Goal: Complete application form: Complete application form

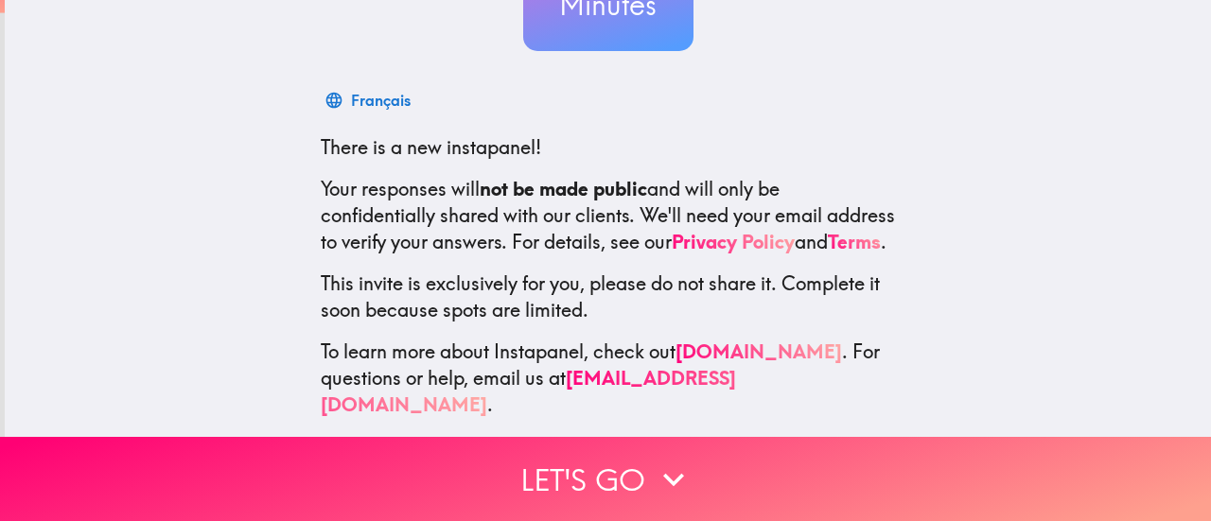
scroll to position [265, 0]
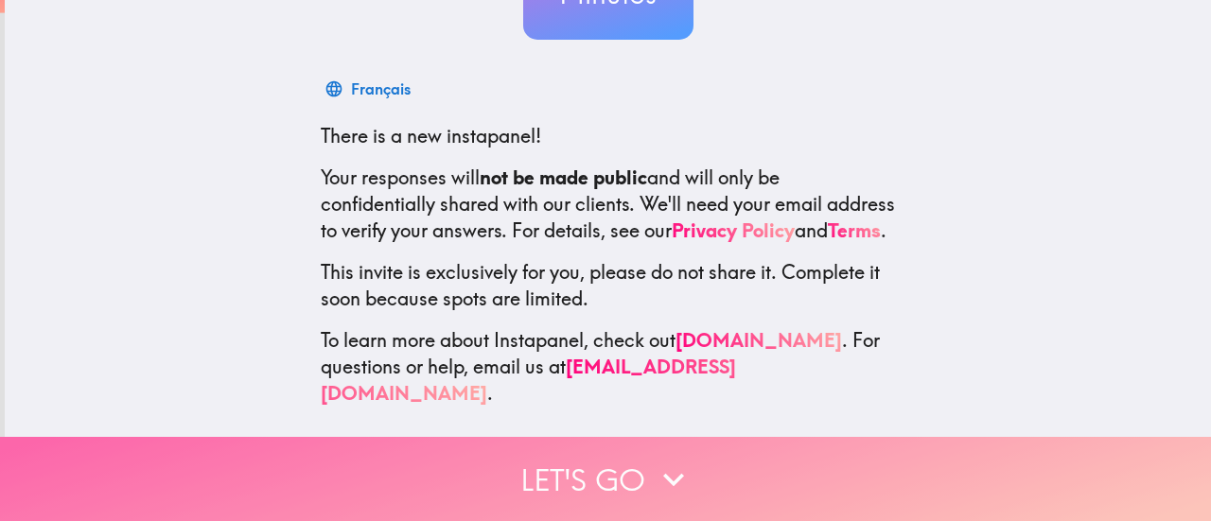
click at [656, 459] on icon "button" at bounding box center [674, 480] width 42 height 42
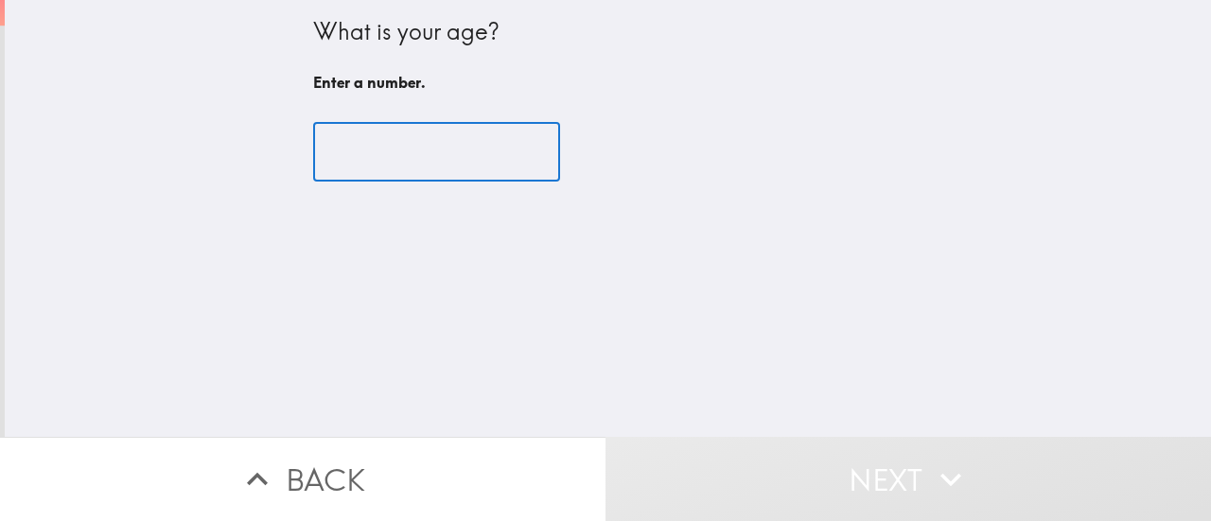
click at [419, 151] on input "number" at bounding box center [436, 152] width 247 height 59
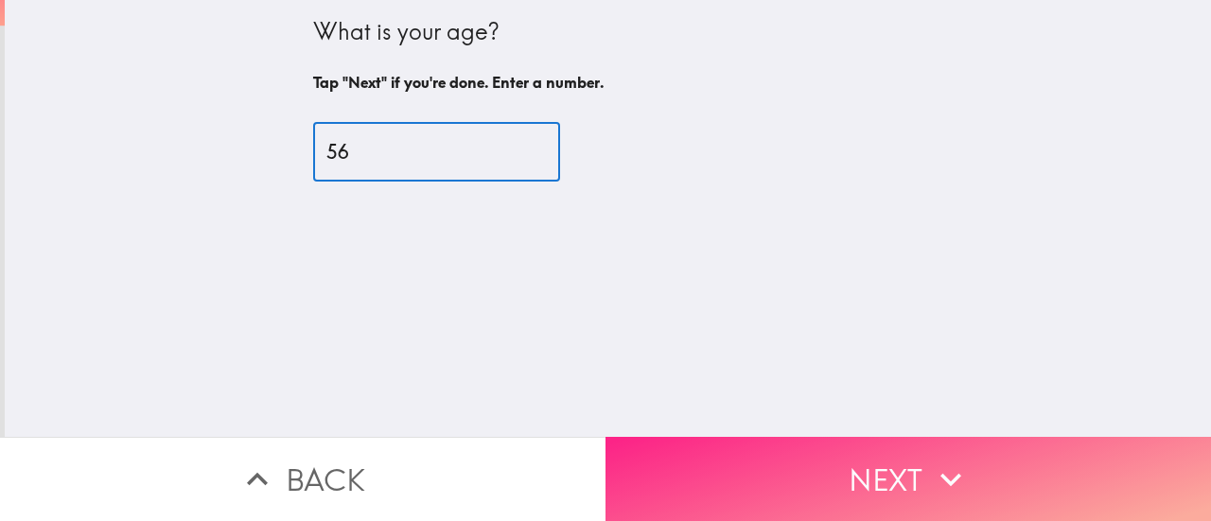
type input "56"
click at [914, 460] on button "Next" at bounding box center [907, 479] width 605 height 84
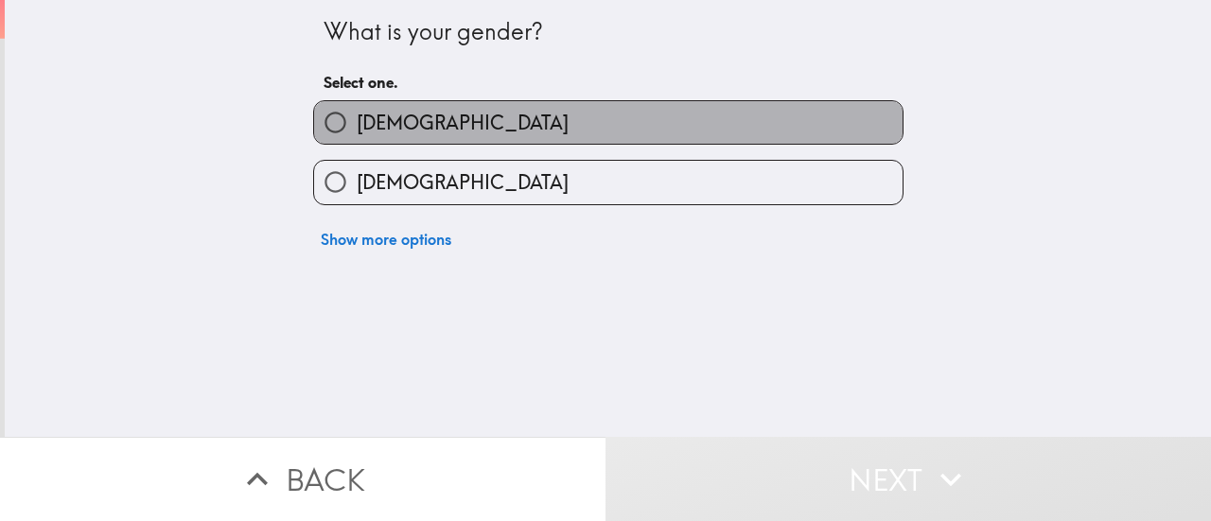
click at [514, 112] on label "[DEMOGRAPHIC_DATA]" at bounding box center [608, 122] width 588 height 43
click at [357, 112] on input "[DEMOGRAPHIC_DATA]" at bounding box center [335, 122] width 43 height 43
radio input "true"
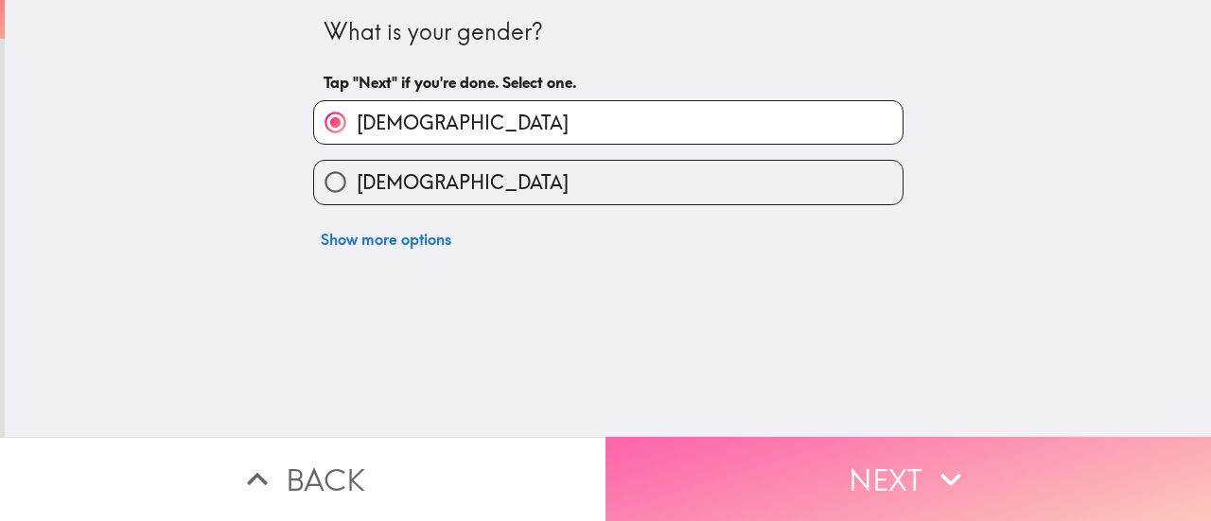
click at [951, 466] on icon "button" at bounding box center [951, 480] width 42 height 42
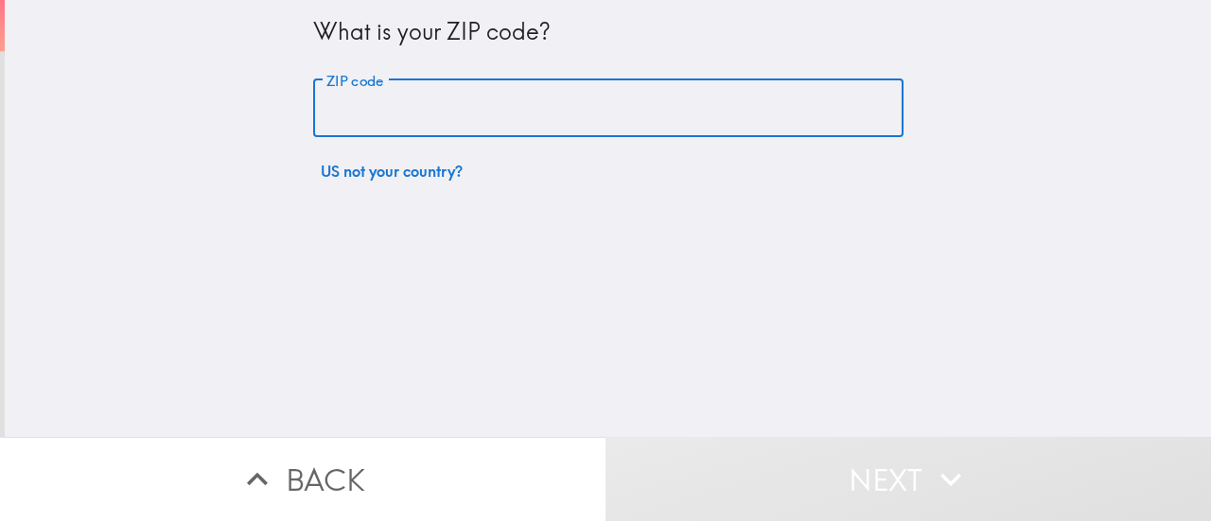
click at [548, 88] on input "ZIP code" at bounding box center [608, 108] width 590 height 59
type input "85635"
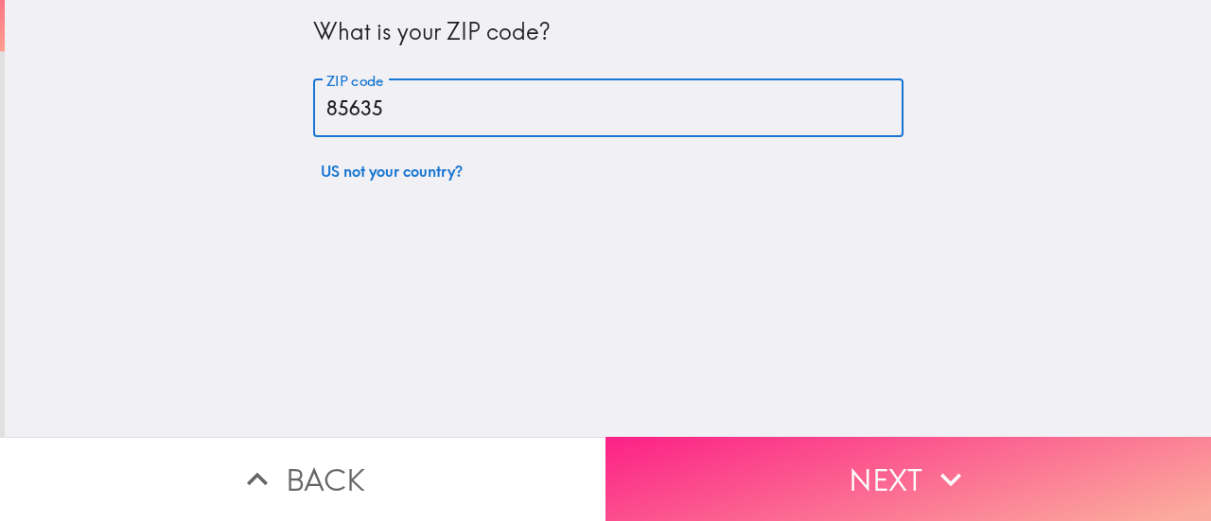
click at [876, 453] on button "Next" at bounding box center [907, 479] width 605 height 84
